Goal: Navigation & Orientation: Find specific page/section

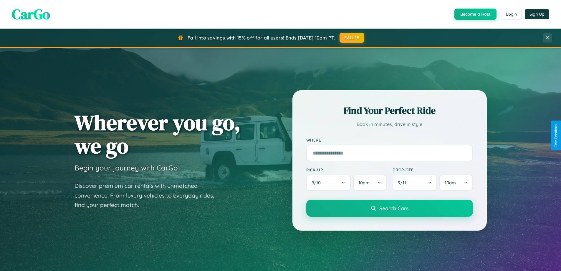
scroll to position [1133, 0]
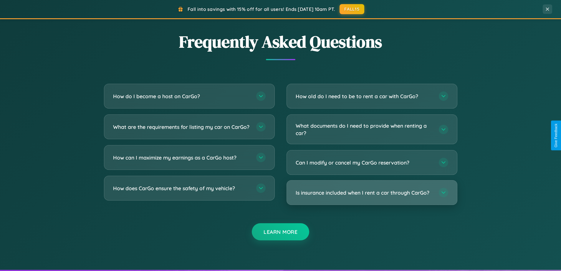
click at [371, 192] on h3 "Is insurance included when I rent a car through CarGo?" at bounding box center [364, 192] width 137 height 7
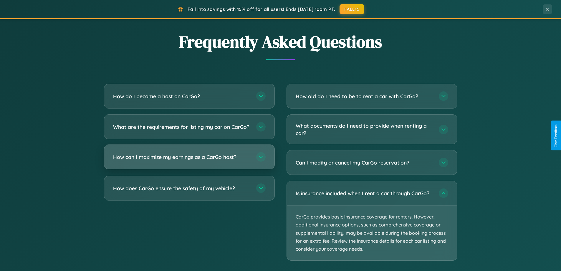
click at [189, 160] on h3 "How can I maximize my earnings as a CarGo host?" at bounding box center [181, 156] width 137 height 7
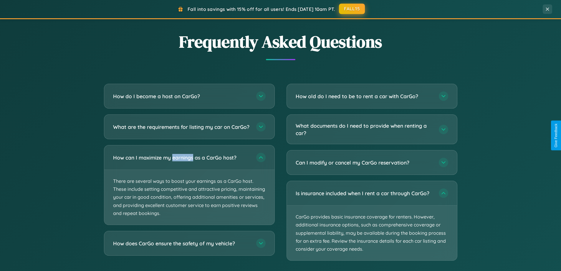
click at [352, 9] on button "FALL15" at bounding box center [352, 9] width 26 height 11
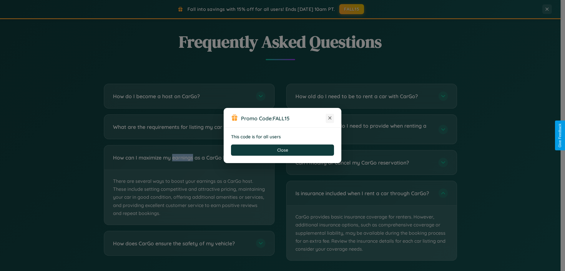
click at [330, 118] on icon at bounding box center [330, 118] width 6 height 6
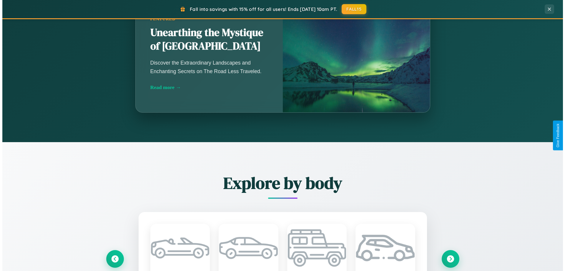
scroll to position [0, 0]
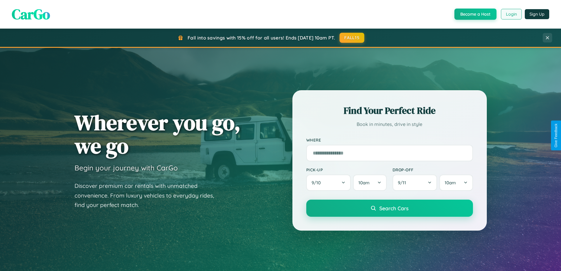
click at [511, 14] on button "Login" at bounding box center [511, 14] width 21 height 11
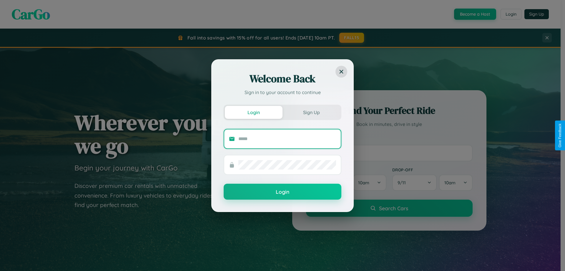
click at [287, 138] on input "text" at bounding box center [287, 138] width 98 height 9
type input "**********"
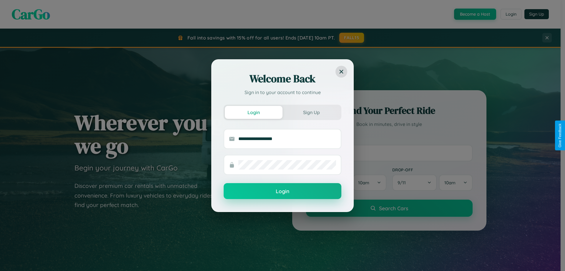
click at [283, 191] on button "Login" at bounding box center [283, 191] width 118 height 16
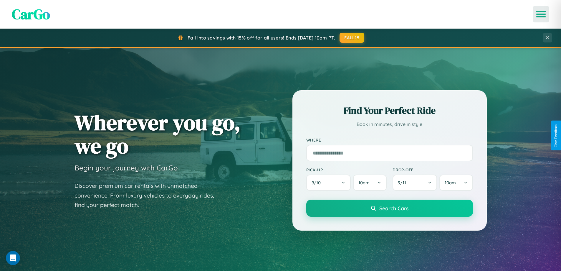
click at [541, 14] on icon "Open menu" at bounding box center [541, 13] width 9 height 5
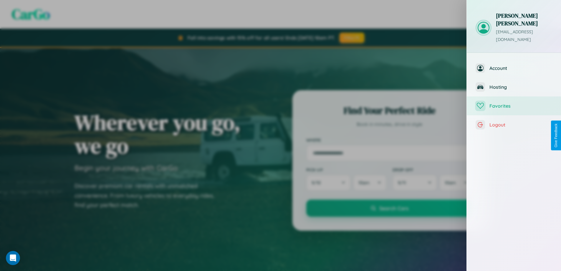
click at [514, 103] on span "Favorites" at bounding box center [520, 106] width 63 height 6
